Goal: Task Accomplishment & Management: Manage account settings

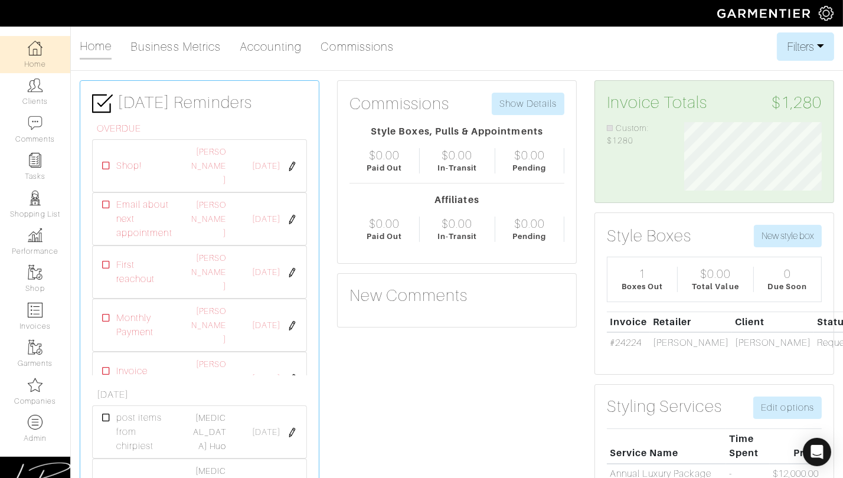
scroll to position [68, 155]
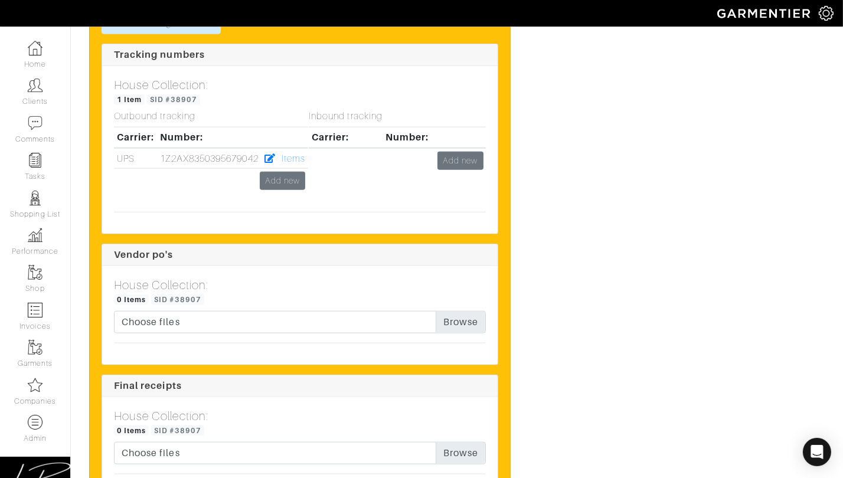
scroll to position [1568, 0]
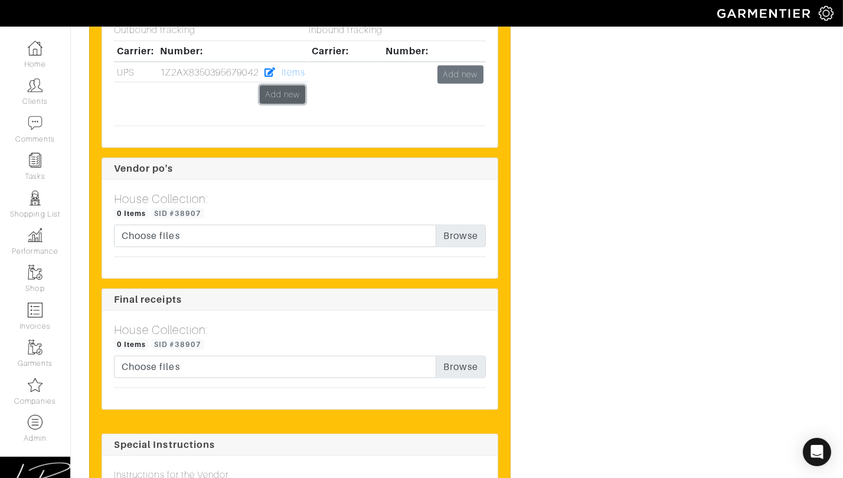
click at [292, 93] on link "Add new" at bounding box center [282, 95] width 45 height 18
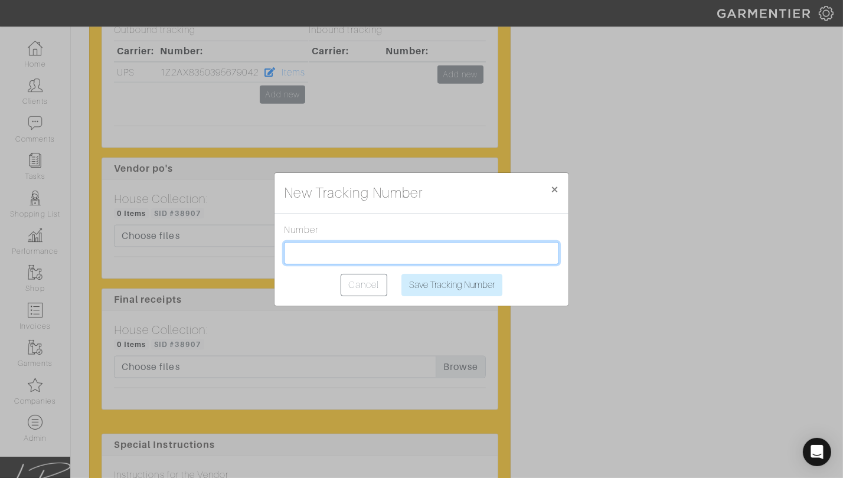
click at [349, 246] on input "text" at bounding box center [421, 253] width 275 height 22
paste input "1Z2AX8350391431020"
type input "1Z2AX8350391431020"
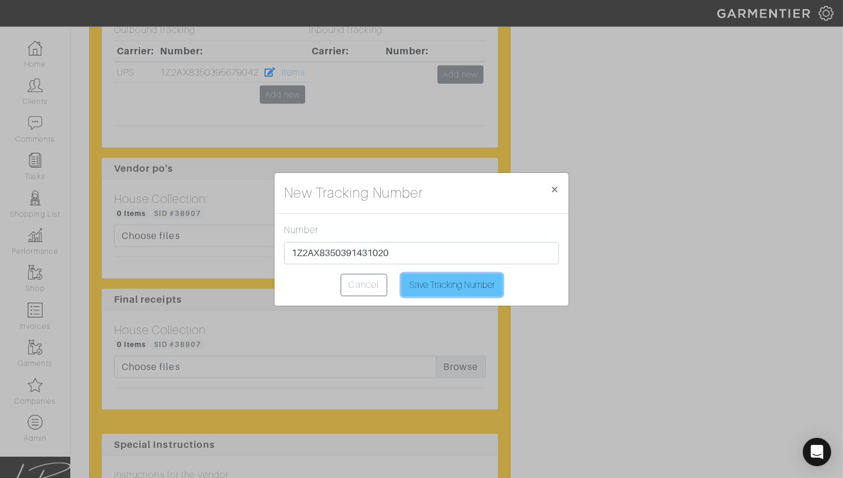
click at [440, 282] on input "Save Tracking Number" at bounding box center [451, 285] width 101 height 22
type input "Saving..."
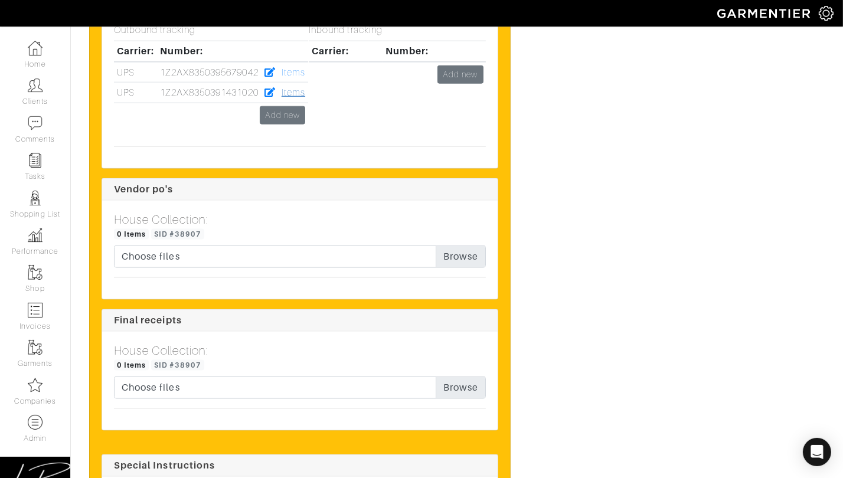
click at [286, 87] on link "Items" at bounding box center [294, 92] width 24 height 11
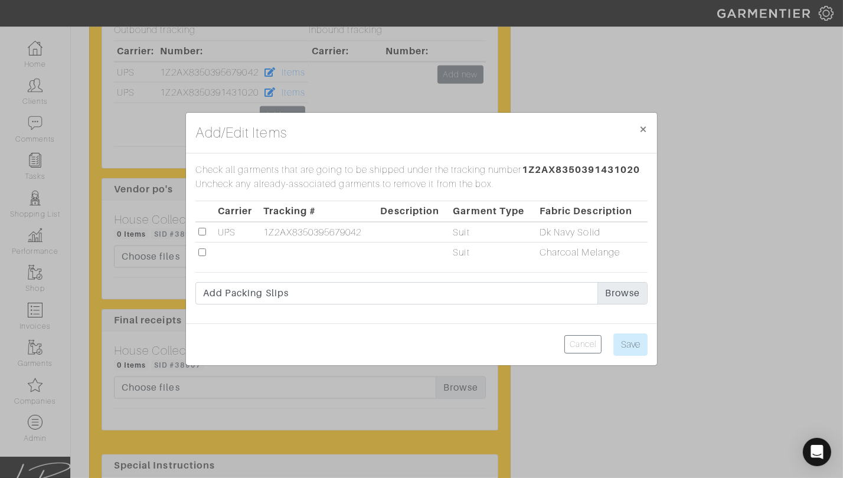
drag, startPoint x: 203, startPoint y: 251, endPoint x: 238, endPoint y: 254, distance: 35.6
click at [204, 250] on input "checkbox" at bounding box center [202, 253] width 8 height 8
checkbox input "true"
click at [631, 339] on input "Save" at bounding box center [630, 345] width 34 height 22
type input "Save"
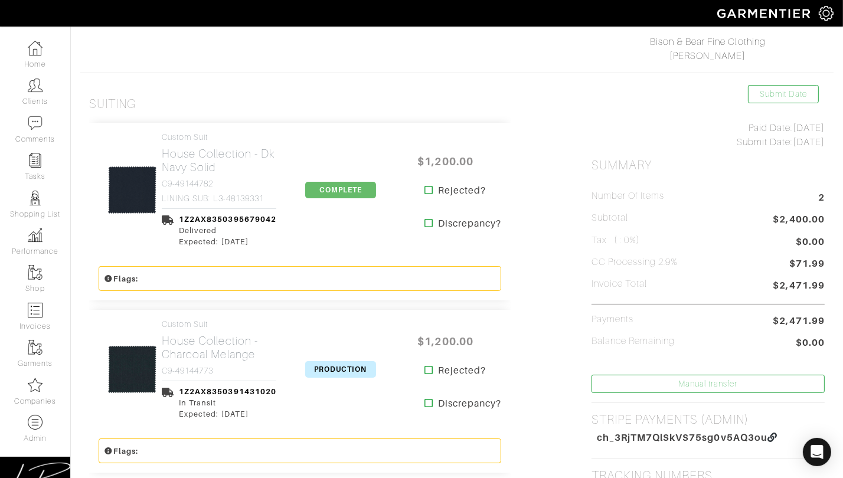
scroll to position [187, 0]
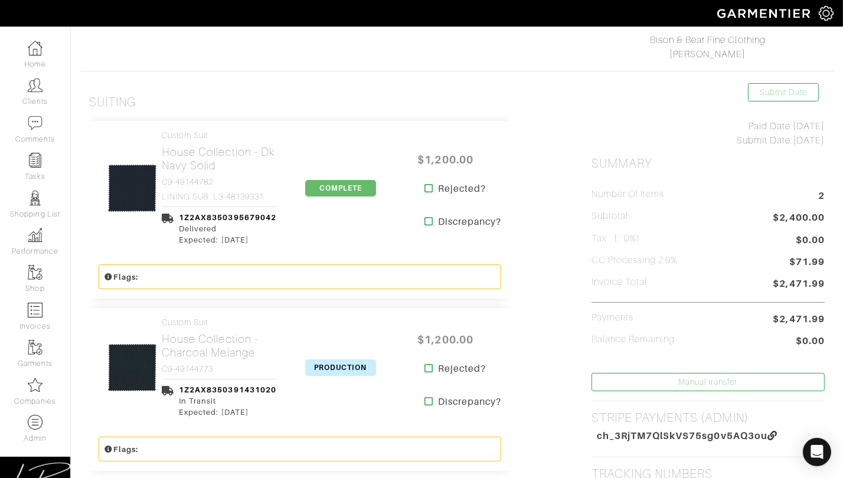
click at [349, 364] on span "PRODUCTION" at bounding box center [340, 367] width 71 height 17
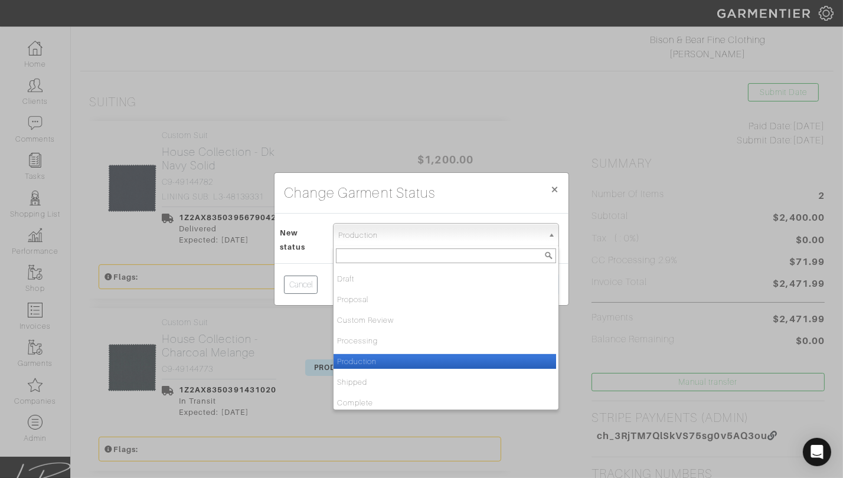
click at [359, 238] on span "Production" at bounding box center [440, 236] width 205 height 24
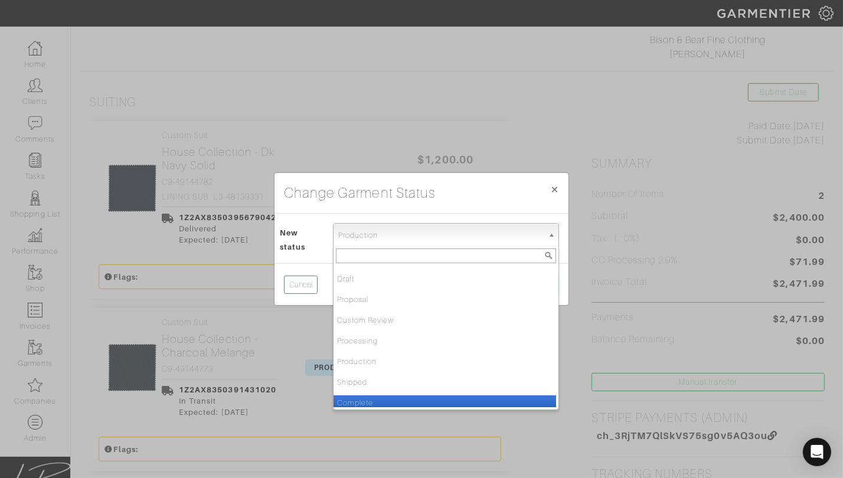
click at [368, 402] on li "Complete" at bounding box center [445, 402] width 223 height 15
select select "Complete"
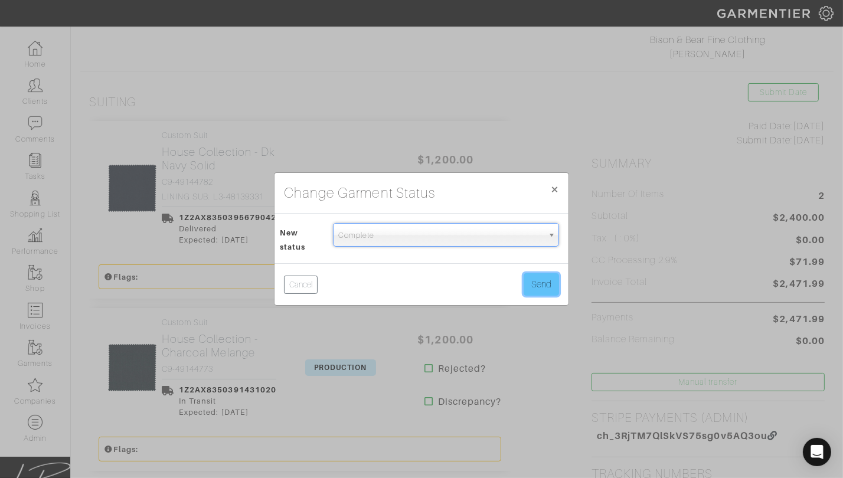
click at [534, 285] on button "Send" at bounding box center [541, 284] width 35 height 22
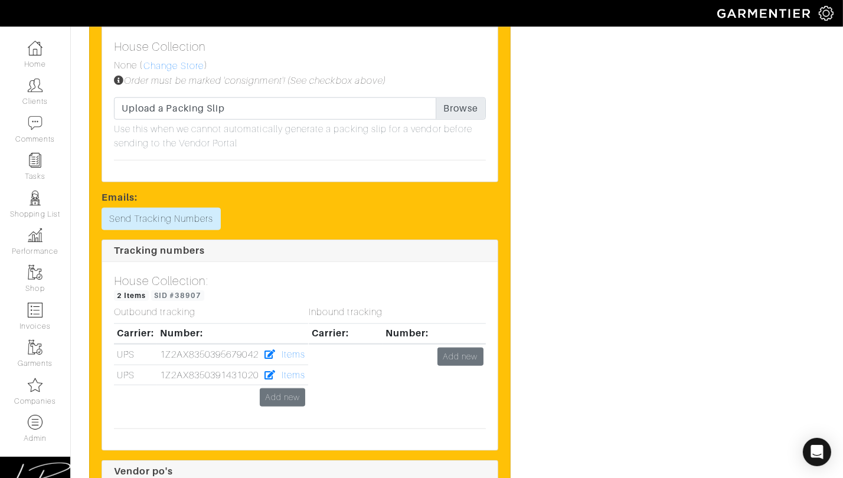
scroll to position [1314, 0]
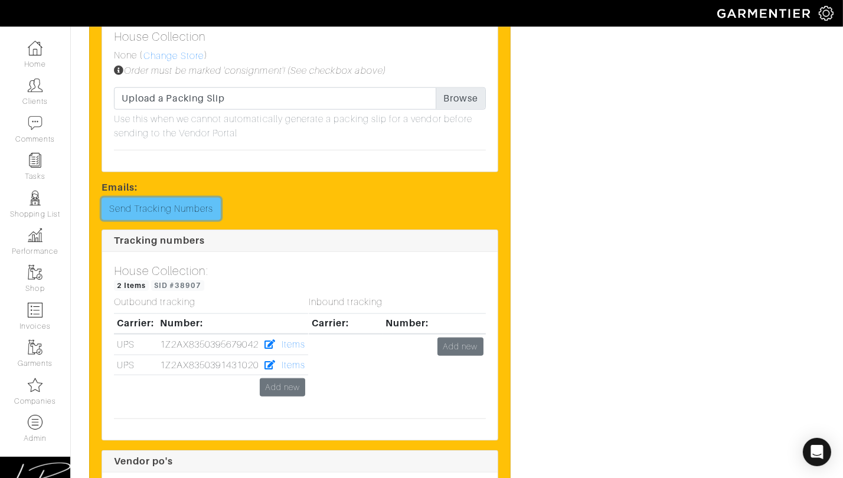
click at [185, 200] on link "Send Tracking Numbers" at bounding box center [161, 209] width 119 height 22
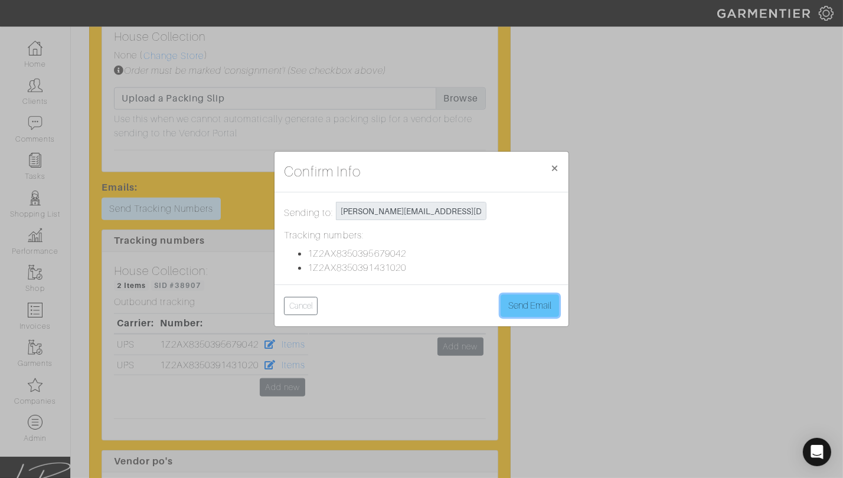
click at [530, 298] on button "Send Email" at bounding box center [530, 306] width 58 height 22
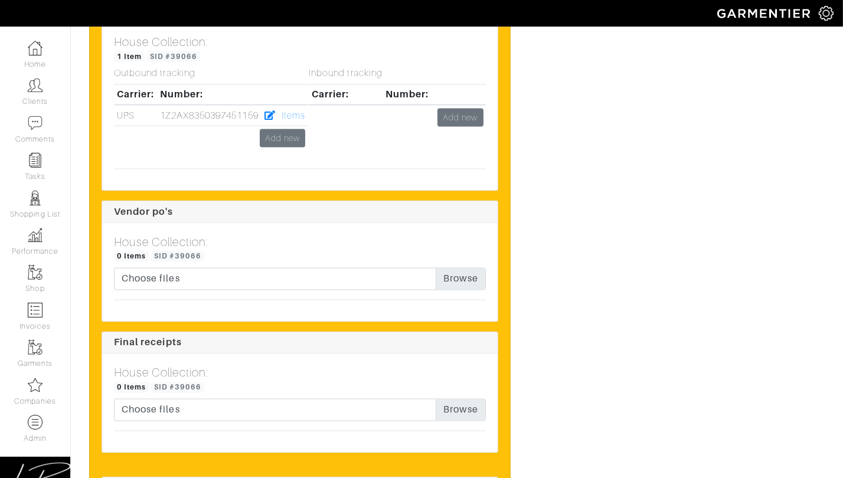
scroll to position [2072, 0]
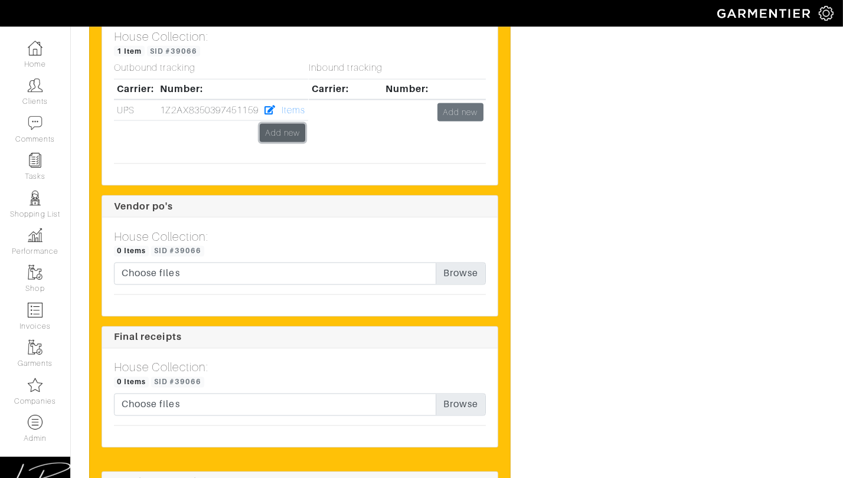
click at [295, 124] on link "Add new" at bounding box center [282, 133] width 45 height 18
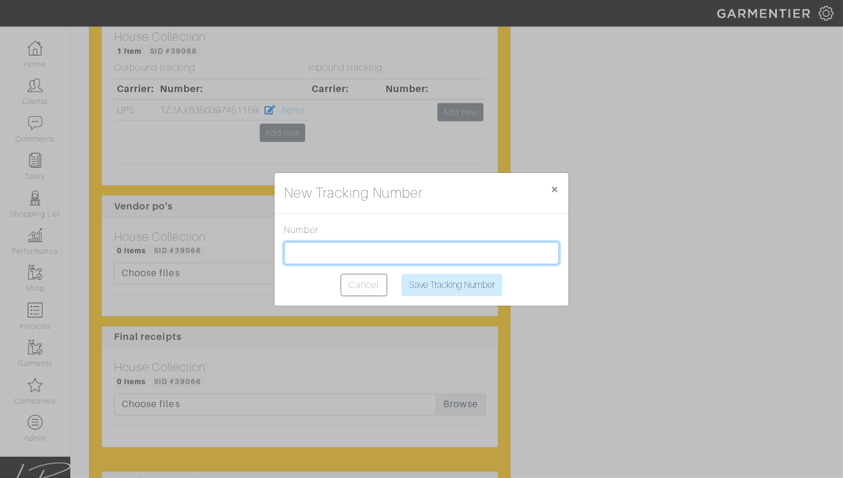
click at [349, 250] on input "text" at bounding box center [421, 253] width 275 height 22
paste input "1Z2AX8350390109381"
type input "1Z2AX8350390109381"
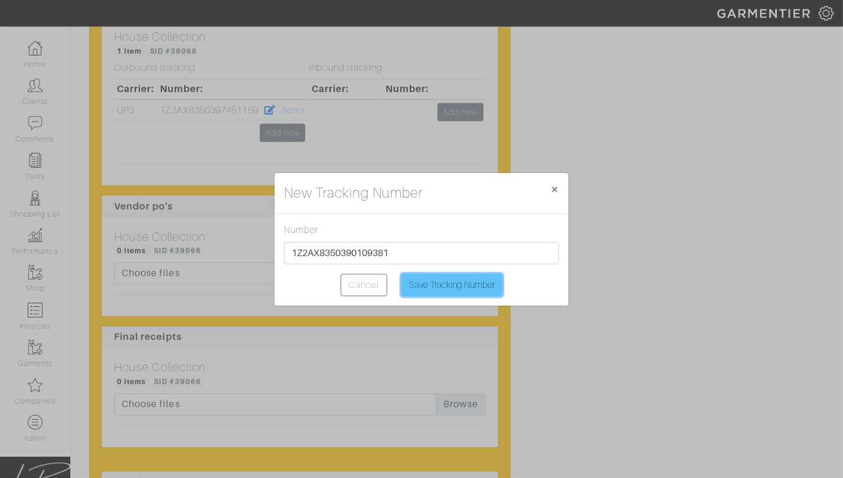
click at [429, 279] on input "Save Tracking Number" at bounding box center [451, 285] width 101 height 22
type input "Saving..."
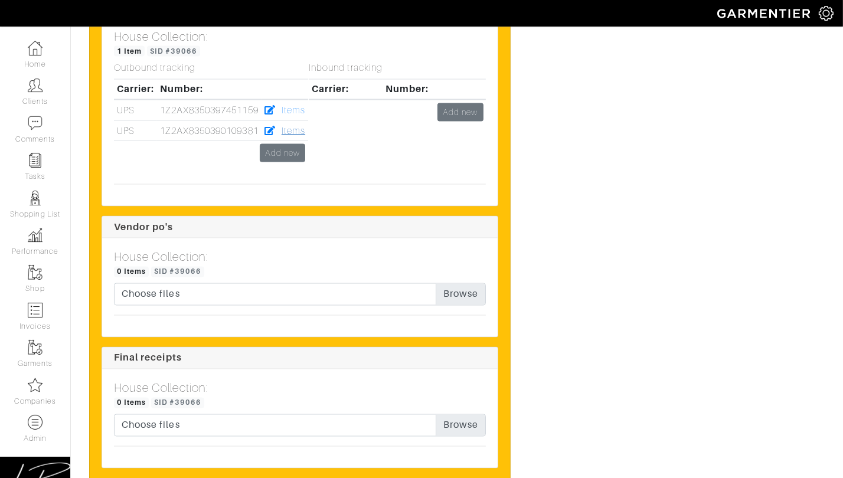
click at [291, 126] on link "Items" at bounding box center [294, 131] width 24 height 11
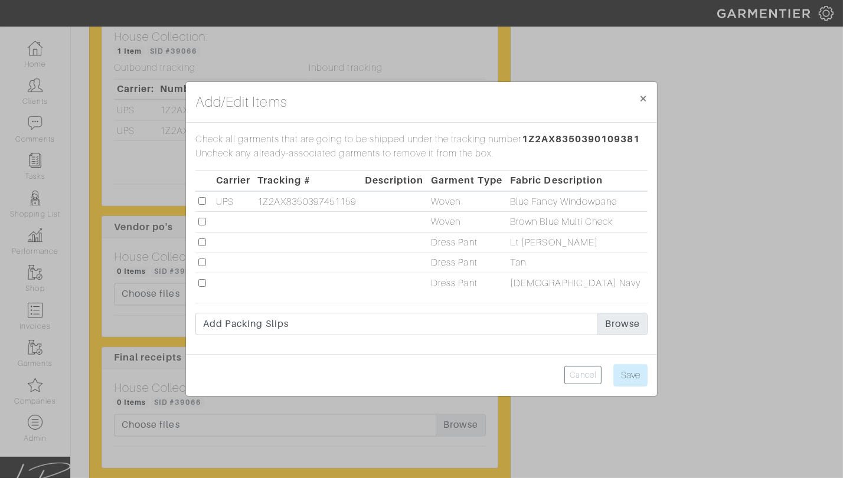
drag, startPoint x: 204, startPoint y: 221, endPoint x: 296, endPoint y: 253, distance: 97.8
click at [204, 221] on input "checkbox" at bounding box center [202, 222] width 8 height 8
checkbox input "true"
click at [633, 371] on input "Save" at bounding box center [630, 375] width 34 height 22
type input "Save"
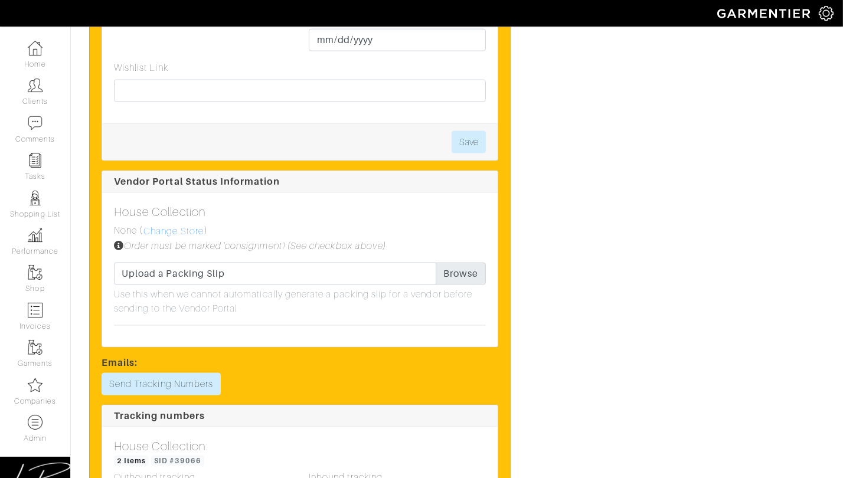
scroll to position [1780, 0]
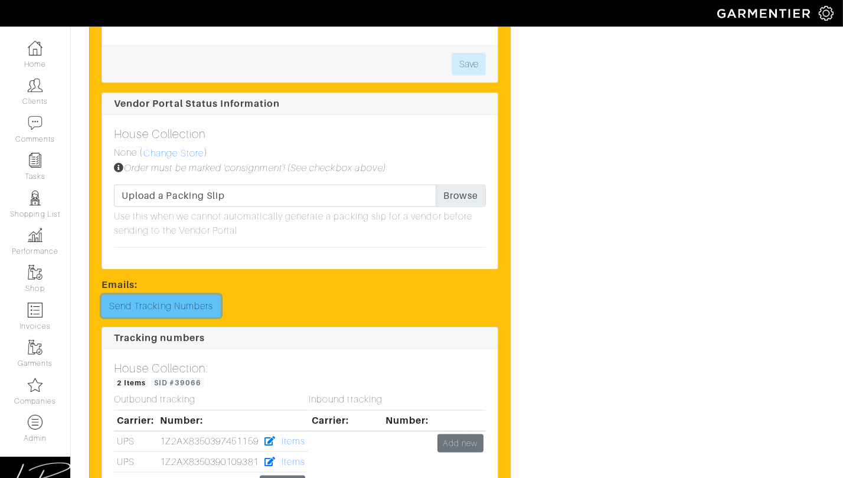
click at [184, 295] on link "Send Tracking Numbers" at bounding box center [161, 306] width 119 height 22
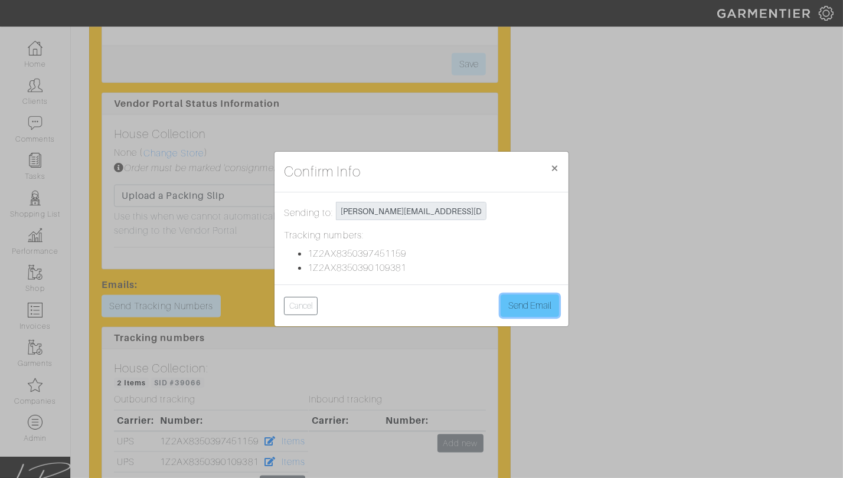
click at [525, 299] on button "Send Email" at bounding box center [530, 306] width 58 height 22
